Goal: Transaction & Acquisition: Purchase product/service

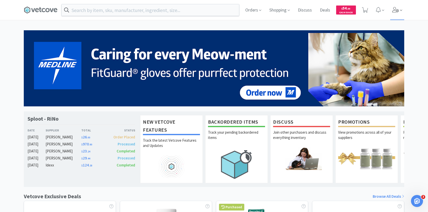
click at [400, 6] on span at bounding box center [397, 10] width 14 height 20
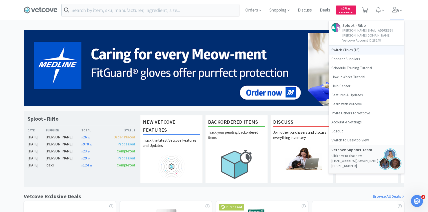
click at [364, 47] on span "Switch Clinics ( 16 )" at bounding box center [366, 50] width 75 height 9
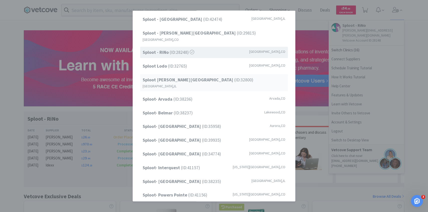
scroll to position [64, 0]
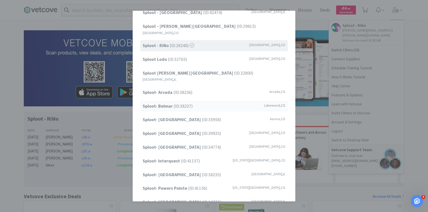
click at [192, 100] on div "Sploot- Belmar (ID: 38237 ) Lakewood , CO" at bounding box center [214, 105] width 148 height 11
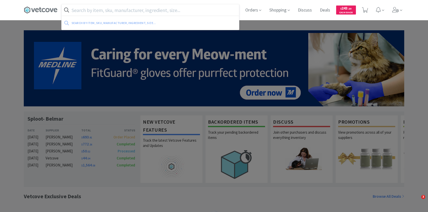
click at [120, 11] on input "text" at bounding box center [150, 10] width 177 height 12
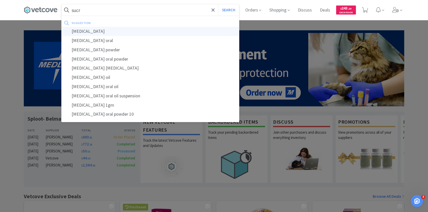
click at [118, 30] on div "sucralfate" at bounding box center [150, 31] width 177 height 9
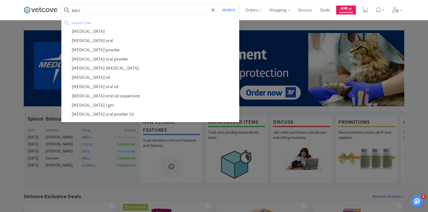
type input "sucralfate"
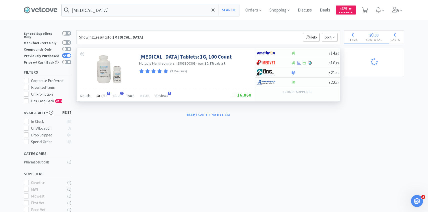
click at [97, 97] on span "Orders" at bounding box center [102, 95] width 11 height 5
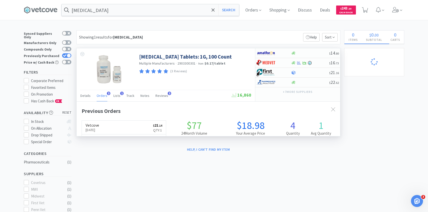
scroll to position [130, 264]
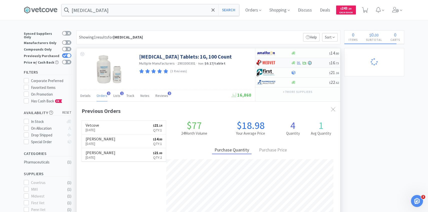
click at [274, 64] on img at bounding box center [266, 63] width 19 height 8
select select "1"
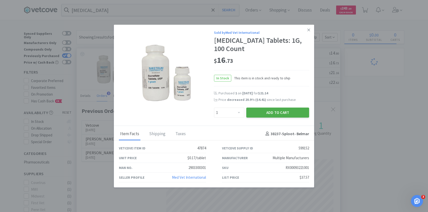
click at [265, 115] on button "Add to Cart" at bounding box center [277, 112] width 63 height 10
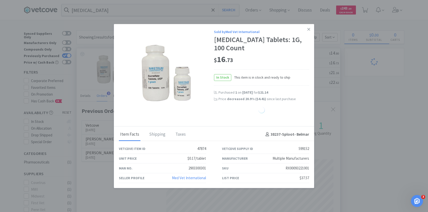
select select "1"
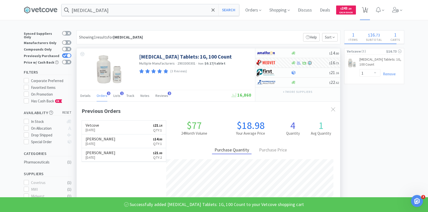
click at [366, 10] on span "1" at bounding box center [365, 10] width 6 height 7
select select "1"
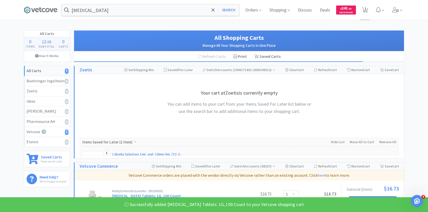
click at [389, 10] on div "Orders Shopping Discuss Discuss Deals Deals $ 243 . 20 Cash Back 1 1" at bounding box center [322, 10] width 163 height 20
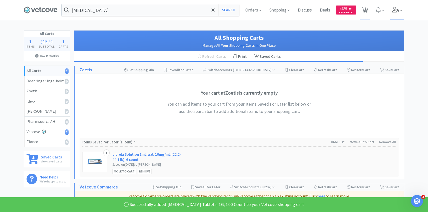
click at [400, 6] on span at bounding box center [397, 10] width 14 height 20
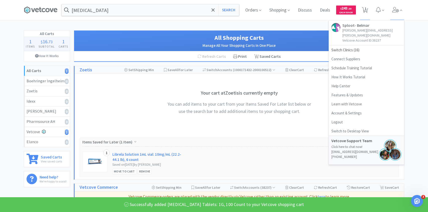
click at [295, 20] on div "sucralfate Search Orders Shopping Discuss Discuss Deals Deals $ 243 . 20 Cash B…" at bounding box center [214, 128] width 428 height 257
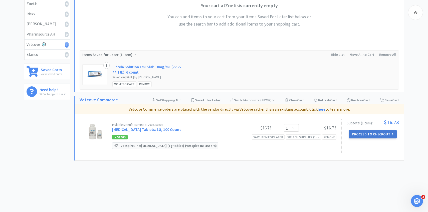
click at [367, 133] on button "Proceed to Checkout" at bounding box center [373, 134] width 48 height 9
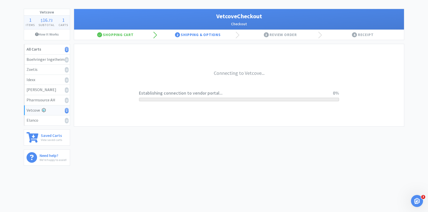
scroll to position [22, 0]
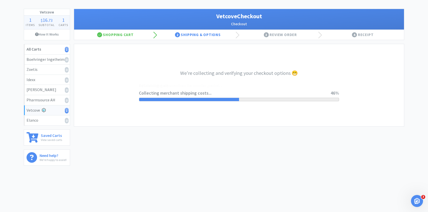
select select "2489"
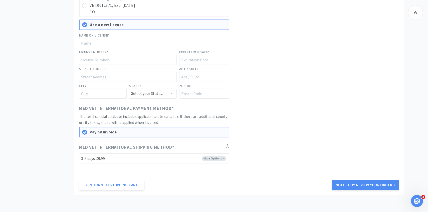
scroll to position [211, 0]
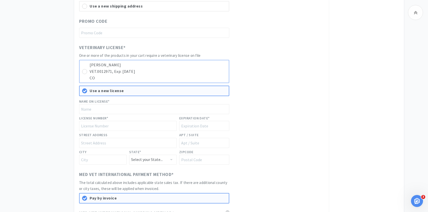
click at [198, 73] on p "VET.0012971, Exp: 10/31/2026" at bounding box center [158, 71] width 137 height 7
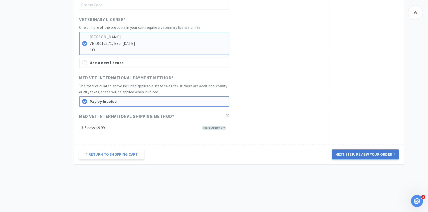
click at [340, 157] on button "Next Step: Review Your Order" at bounding box center [365, 154] width 67 height 10
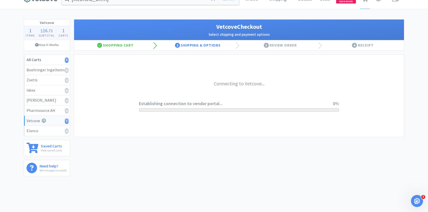
scroll to position [0, 0]
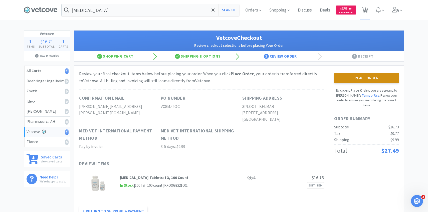
click at [343, 81] on button "Place Order" at bounding box center [366, 78] width 65 height 10
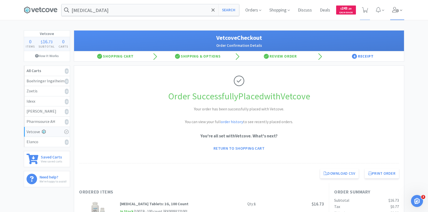
click at [391, 15] on span at bounding box center [397, 10] width 14 height 20
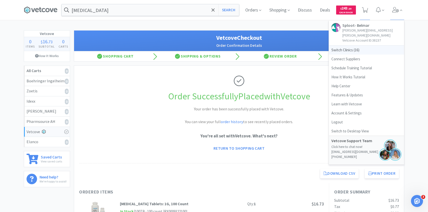
click at [363, 46] on span "Switch Clinics ( 16 )" at bounding box center [366, 50] width 75 height 9
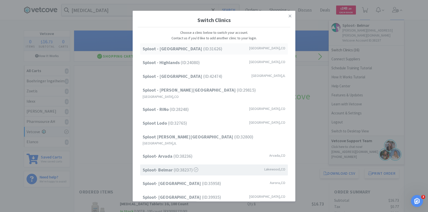
click at [198, 53] on div "Sploot - Cherry Creek (ID: 31626 ) Denver , CO" at bounding box center [214, 48] width 148 height 11
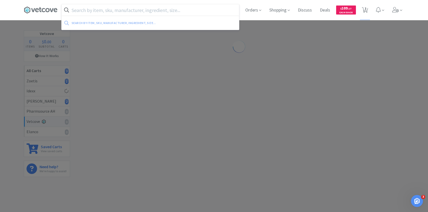
click at [131, 9] on input "text" at bounding box center [150, 10] width 177 height 12
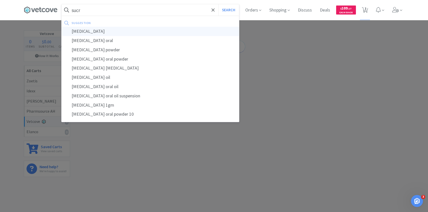
click at [111, 33] on div "[MEDICAL_DATA]" at bounding box center [150, 31] width 177 height 9
type input "[MEDICAL_DATA]"
select select "2"
select select "1"
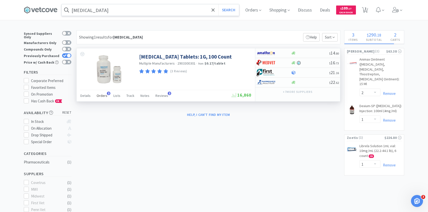
click at [103, 99] on div "Orders 3" at bounding box center [102, 97] width 11 height 10
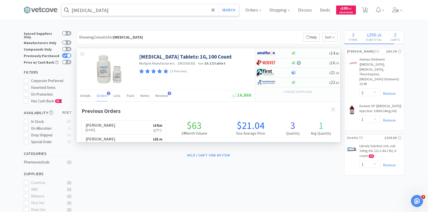
scroll to position [130, 264]
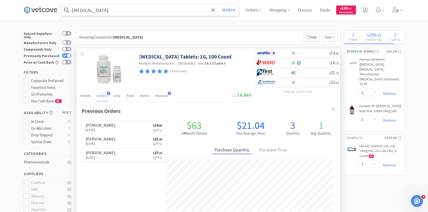
click at [103, 99] on div "Orders 3" at bounding box center [102, 97] width 11 height 10
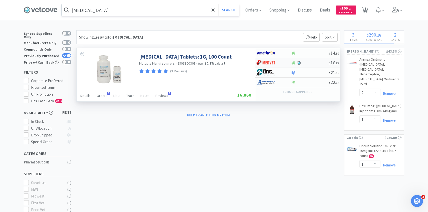
click at [267, 61] on img at bounding box center [266, 63] width 19 height 8
select select "1"
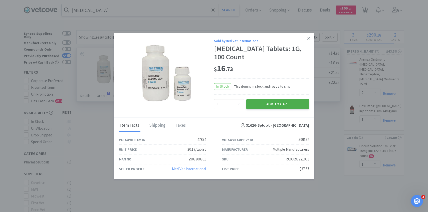
click at [273, 104] on button "Add to Cart" at bounding box center [277, 104] width 63 height 10
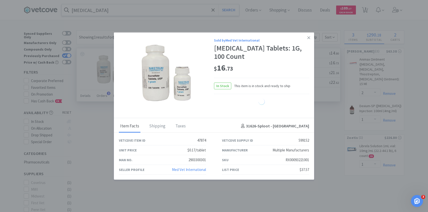
select select "1"
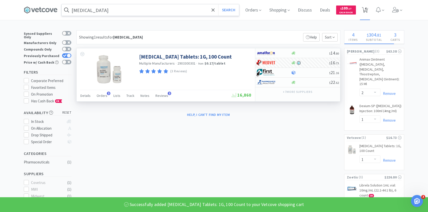
click at [367, 12] on icon at bounding box center [365, 10] width 6 height 6
select select "1"
select select "2"
select select "1"
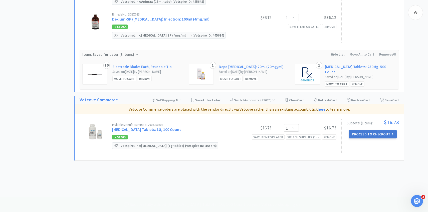
click at [364, 133] on button "Proceed to Checkout" at bounding box center [373, 134] width 48 height 9
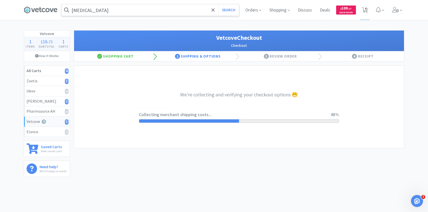
select select "2489"
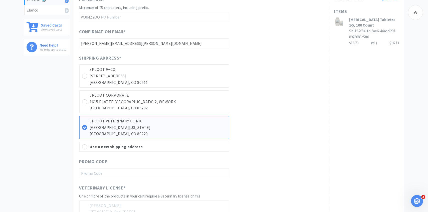
scroll to position [289, 0]
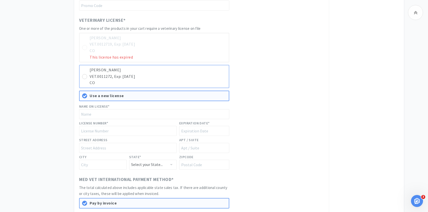
click at [188, 72] on p "Molly Wozniak" at bounding box center [158, 70] width 137 height 7
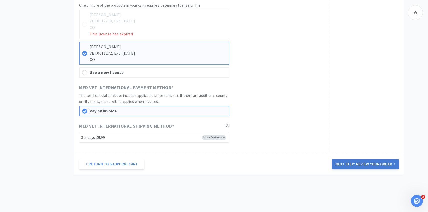
click at [347, 164] on button "Next Step: Review Your Order" at bounding box center [365, 164] width 67 height 10
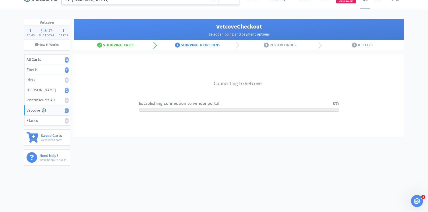
scroll to position [0, 0]
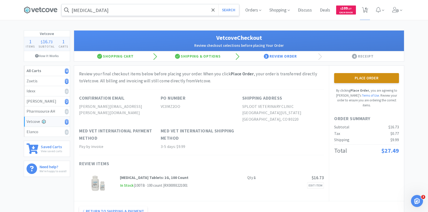
click at [347, 79] on button "Place Order" at bounding box center [366, 78] width 65 height 10
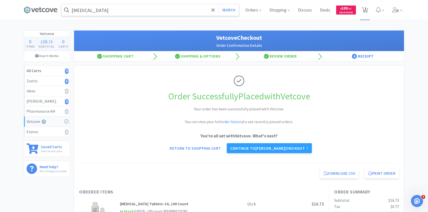
click at [368, 9] on span "3" at bounding box center [365, 10] width 10 height 20
select select "1"
select select "2"
select select "1"
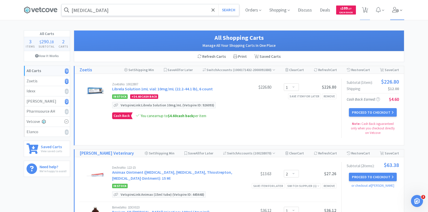
click at [395, 10] on icon at bounding box center [395, 10] width 7 height 6
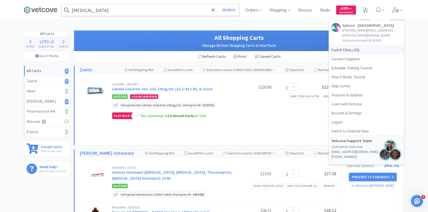
click at [345, 46] on span "Switch Clinics ( 16 )" at bounding box center [366, 50] width 75 height 9
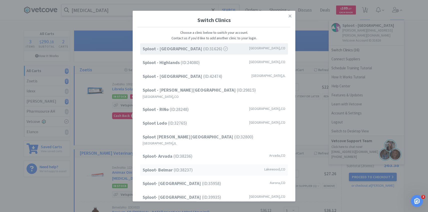
click at [179, 166] on span "Sploot- Belmar (ID: 38237 )" at bounding box center [168, 169] width 50 height 7
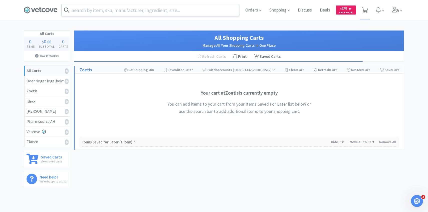
click at [104, 11] on input "text" at bounding box center [150, 10] width 177 height 12
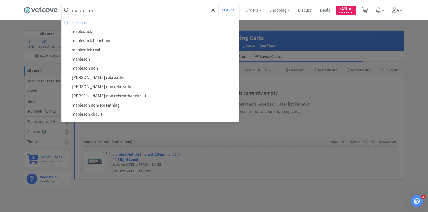
type input "mapleson"
click at [218, 4] on button "Search" at bounding box center [228, 10] width 21 height 12
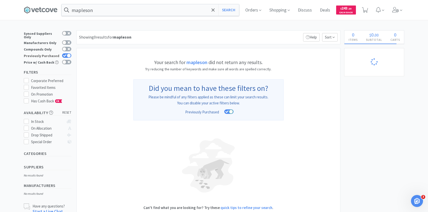
click at [69, 54] on div at bounding box center [69, 56] width 4 height 4
checkbox input "false"
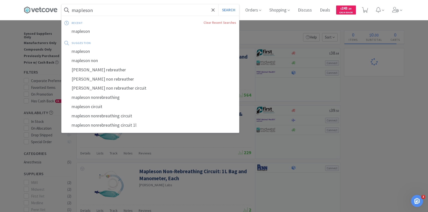
click at [121, 13] on input "mapleson" at bounding box center [150, 10] width 177 height 12
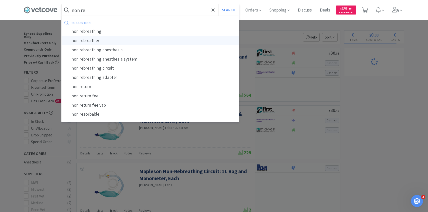
click at [114, 42] on div "non rebreather" at bounding box center [150, 40] width 177 height 9
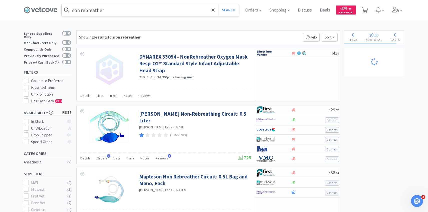
click at [125, 9] on input "non rebreather" at bounding box center [150, 10] width 177 height 12
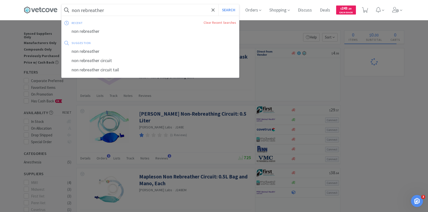
click at [121, 9] on input "non rebreather" at bounding box center [150, 10] width 177 height 12
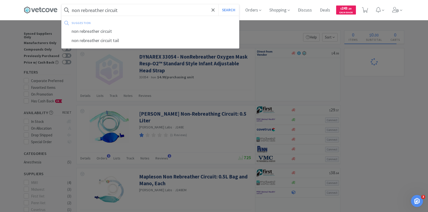
type input "non rebreather circuit"
click at [218, 4] on button "Search" at bounding box center [228, 10] width 21 height 12
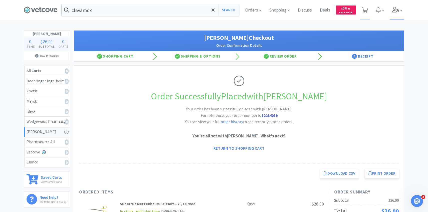
click at [394, 15] on span at bounding box center [397, 10] width 14 height 20
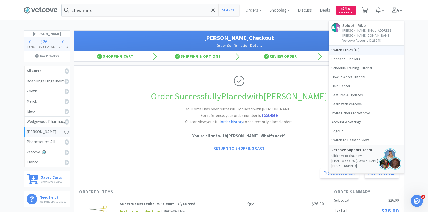
click at [350, 46] on span "Switch Clinics ( 16 )" at bounding box center [366, 50] width 75 height 9
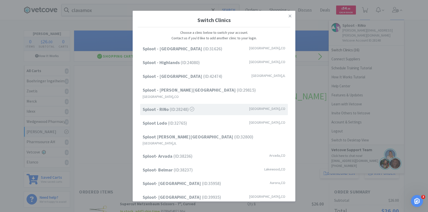
scroll to position [64, 0]
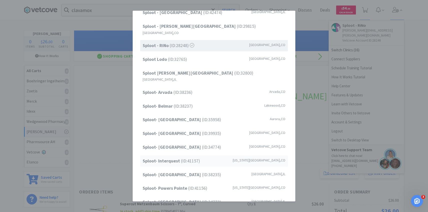
click at [185, 157] on span "Sploot- Interquest (ID: 41157 )" at bounding box center [171, 160] width 57 height 7
